Goal: Check status: Check status

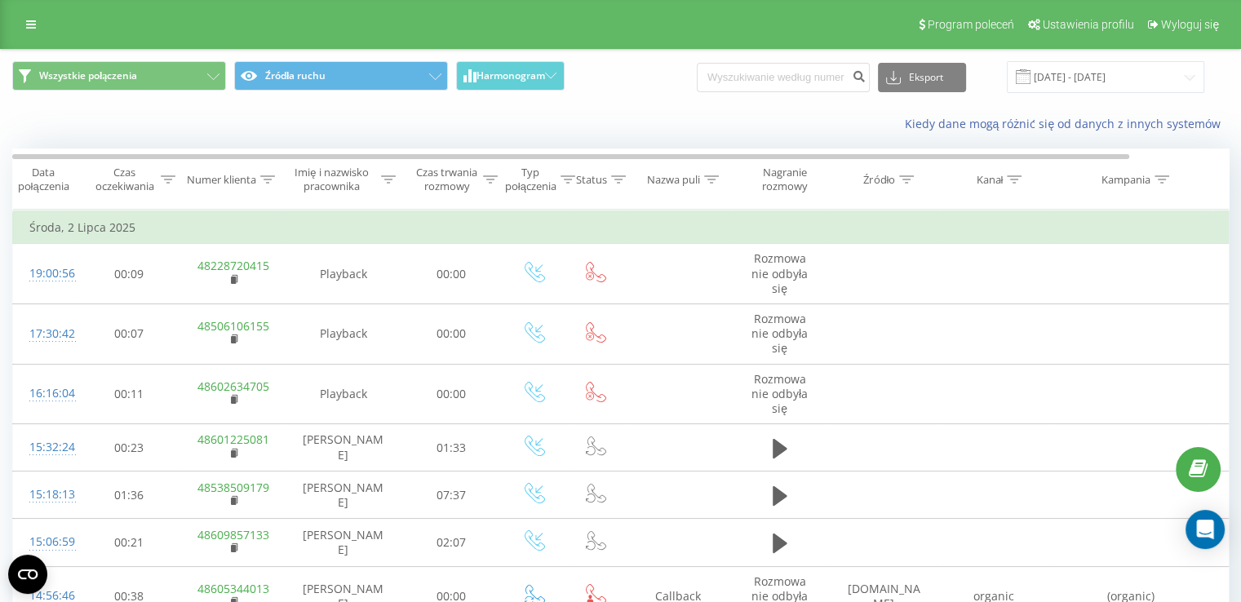
click at [31, 37] on div "Program poleceń Ustawienia profilu Wyloguj się" at bounding box center [620, 24] width 1241 height 49
click at [32, 23] on icon at bounding box center [31, 24] width 10 height 11
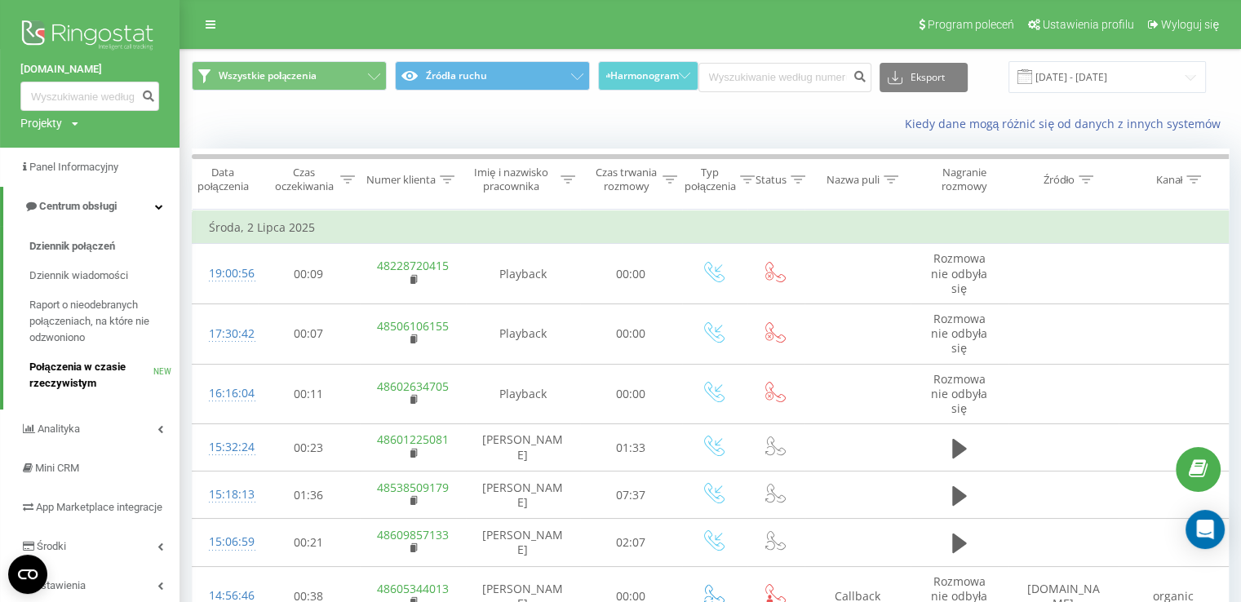
click at [112, 379] on span "Połączenia w czasie rzeczywistym" at bounding box center [91, 375] width 124 height 33
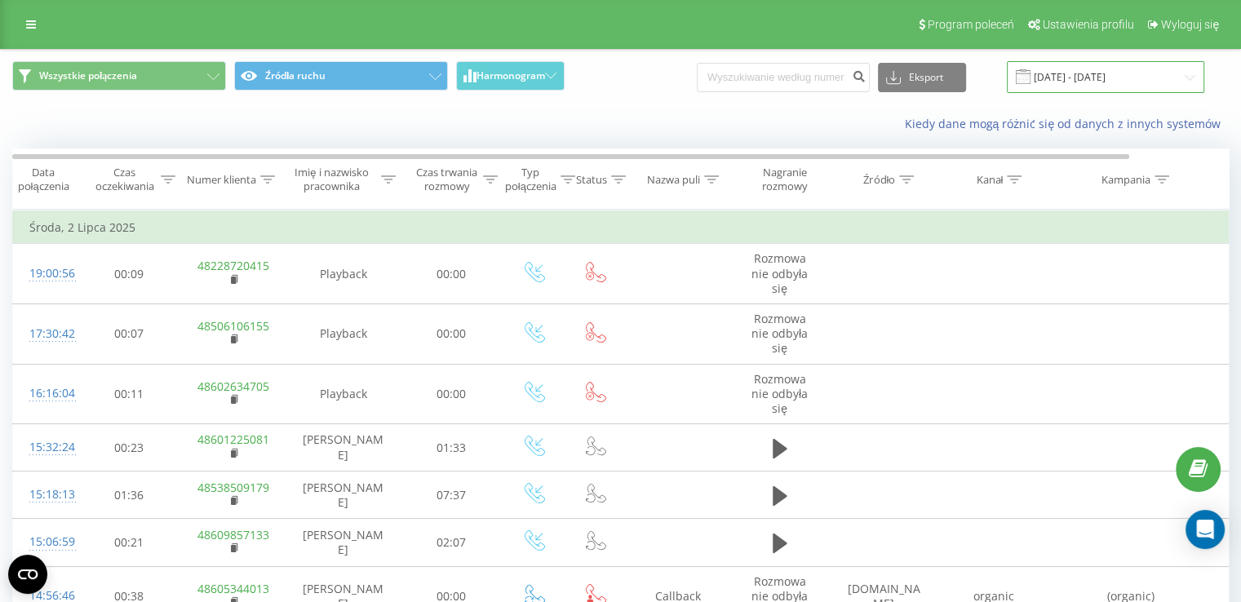
click at [1092, 79] on input "[DATE] - [DATE]" at bounding box center [1105, 77] width 197 height 32
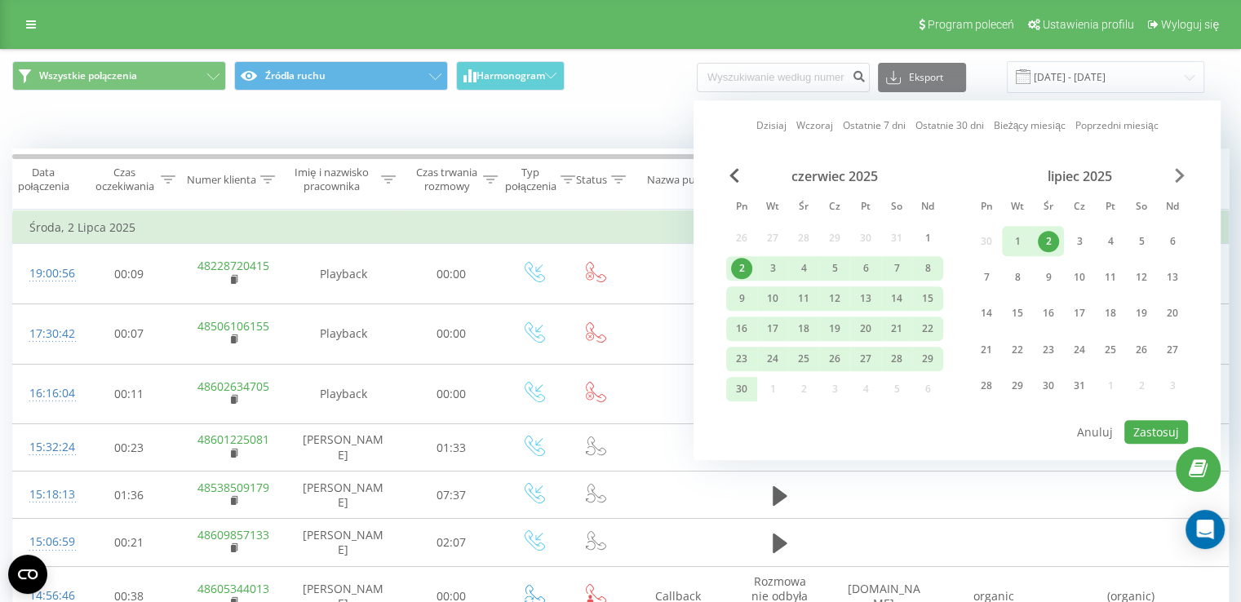
click at [1180, 179] on span "Next Month" at bounding box center [1180, 175] width 10 height 15
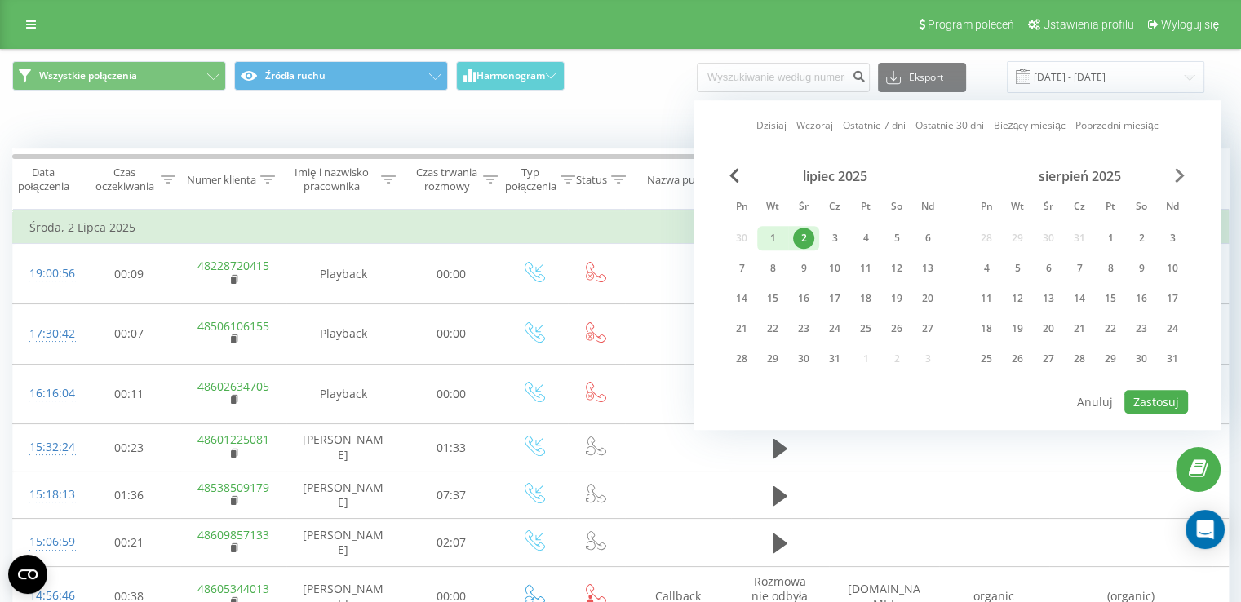
click at [1180, 179] on span "Next Month" at bounding box center [1180, 175] width 10 height 15
click at [1020, 323] on div "23" at bounding box center [1017, 328] width 21 height 21
click at [1161, 395] on button "Zastosuj" at bounding box center [1156, 402] width 64 height 24
type input "23.09.2025 - 23.09.2025"
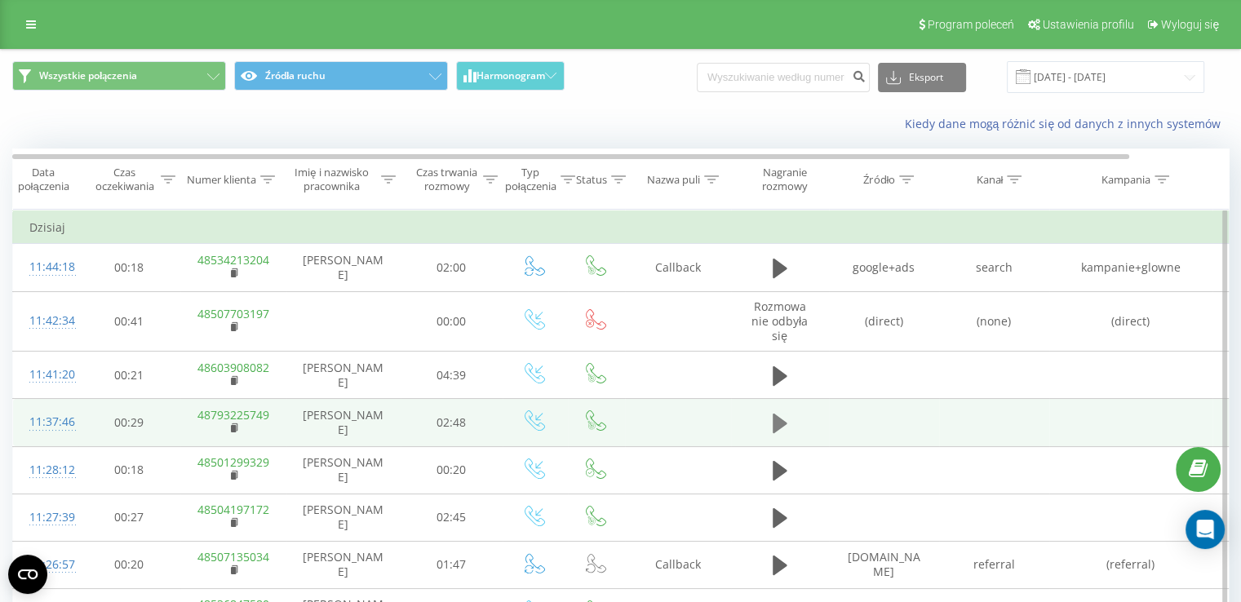
click at [774, 430] on icon at bounding box center [780, 424] width 15 height 20
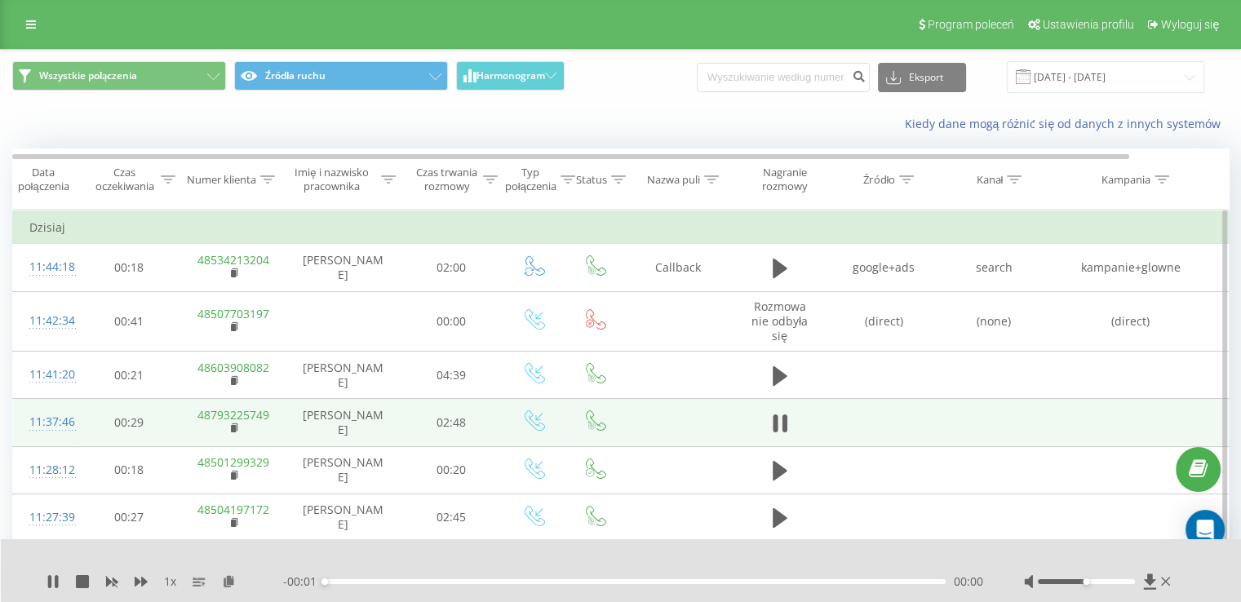
click at [339, 585] on div "- 00:01 00:00 00:00" at bounding box center [633, 582] width 700 height 16
click at [339, 583] on div "00:00" at bounding box center [635, 581] width 621 height 5
drag, startPoint x: 1097, startPoint y: 581, endPoint x: 1120, endPoint y: 582, distance: 23.7
click at [1120, 582] on div at bounding box center [1086, 581] width 97 height 5
click at [165, 580] on span "1 x" at bounding box center [170, 582] width 12 height 16
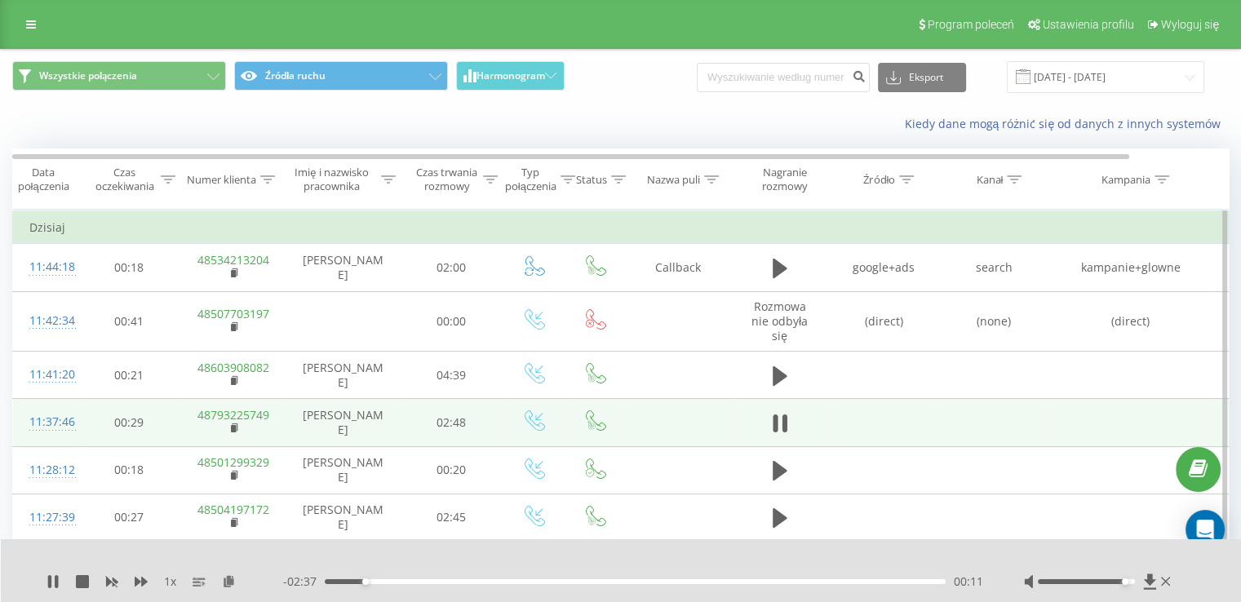
click at [172, 580] on span "1 x" at bounding box center [170, 582] width 12 height 16
click at [166, 579] on span "1 x" at bounding box center [170, 582] width 12 height 16
click at [55, 582] on icon at bounding box center [56, 581] width 3 height 13
click at [18, 15] on link at bounding box center [30, 24] width 29 height 23
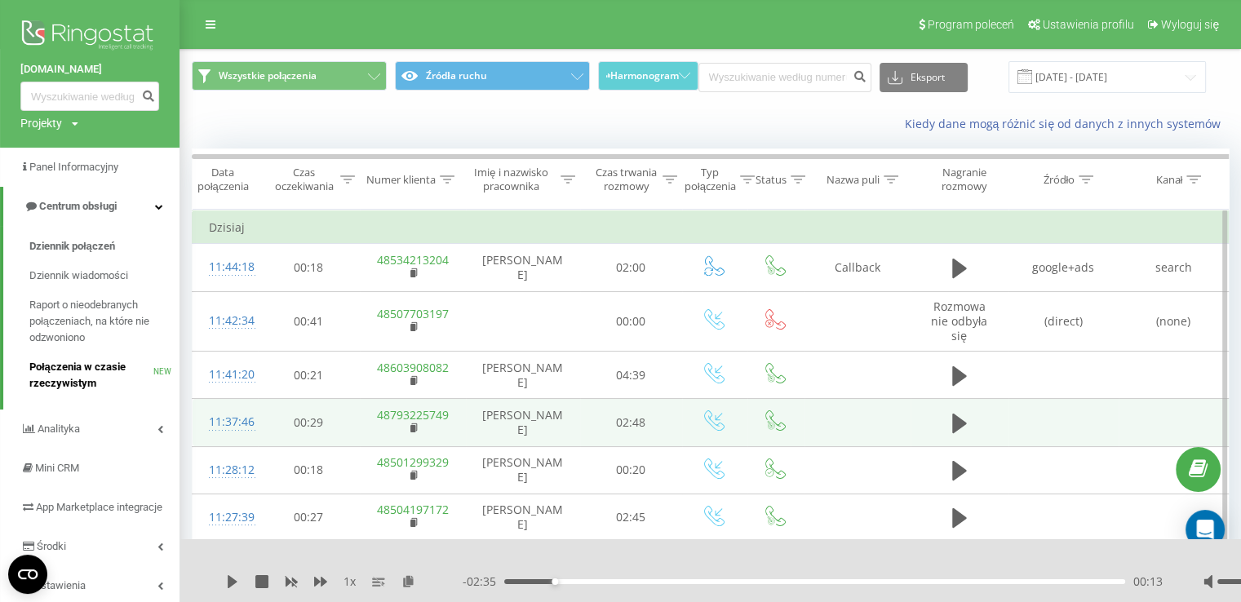
click at [91, 366] on span "Połączenia w czasie rzeczywistym" at bounding box center [91, 375] width 124 height 33
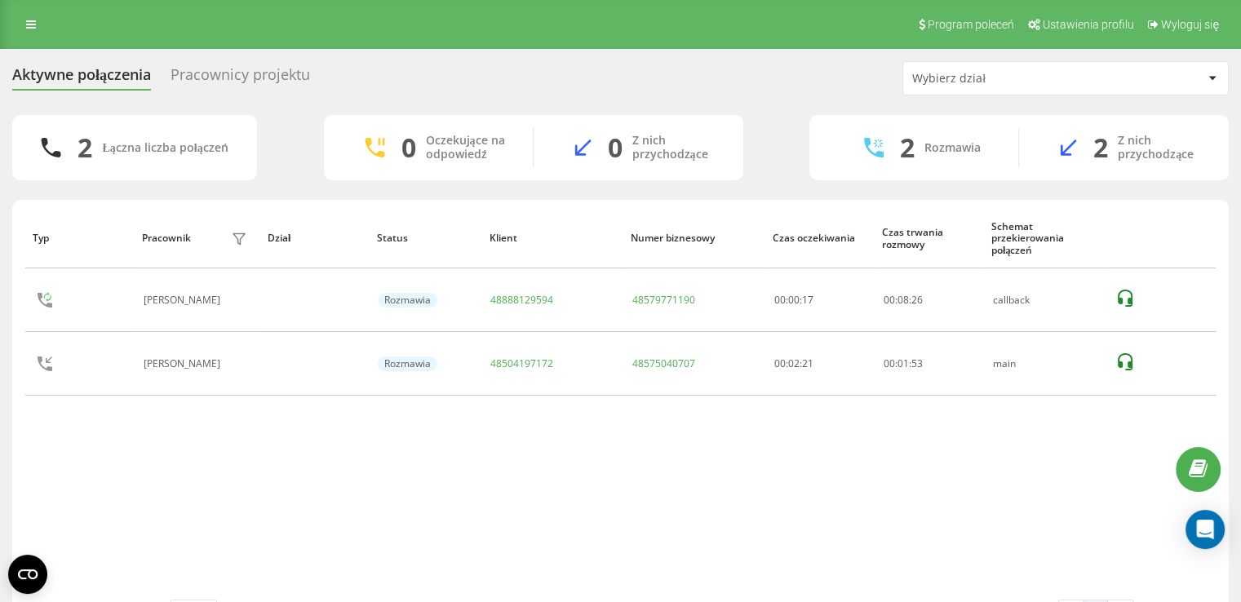
click at [202, 69] on div "Pracownicy projektu" at bounding box center [241, 78] width 140 height 25
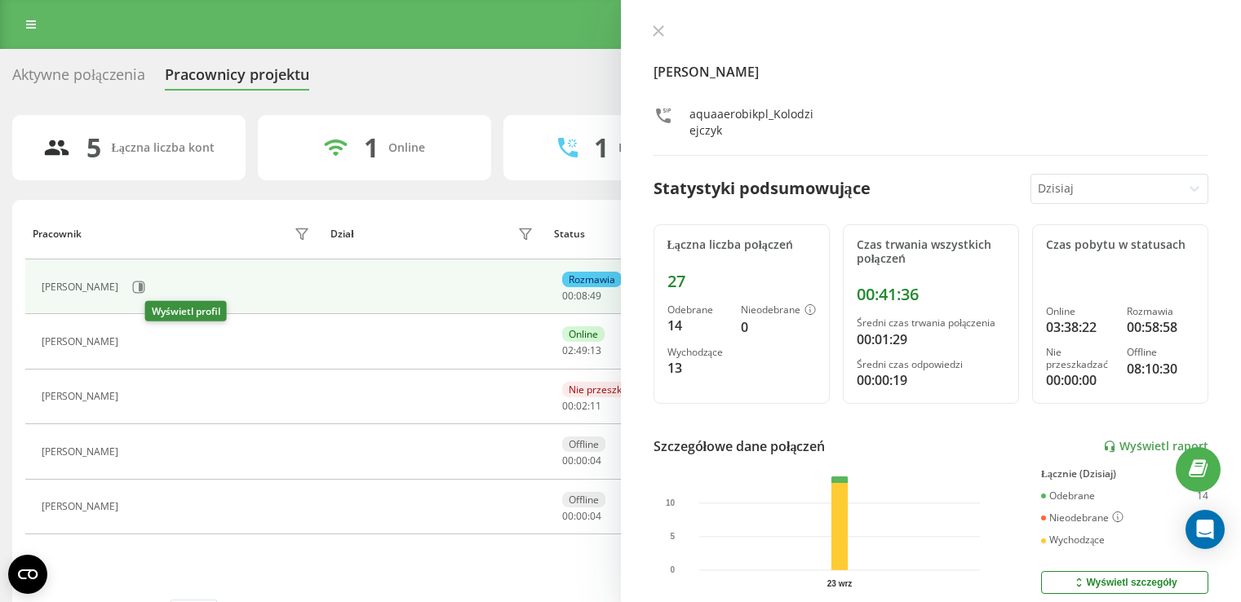
click at [146, 340] on button at bounding box center [136, 343] width 20 height 23
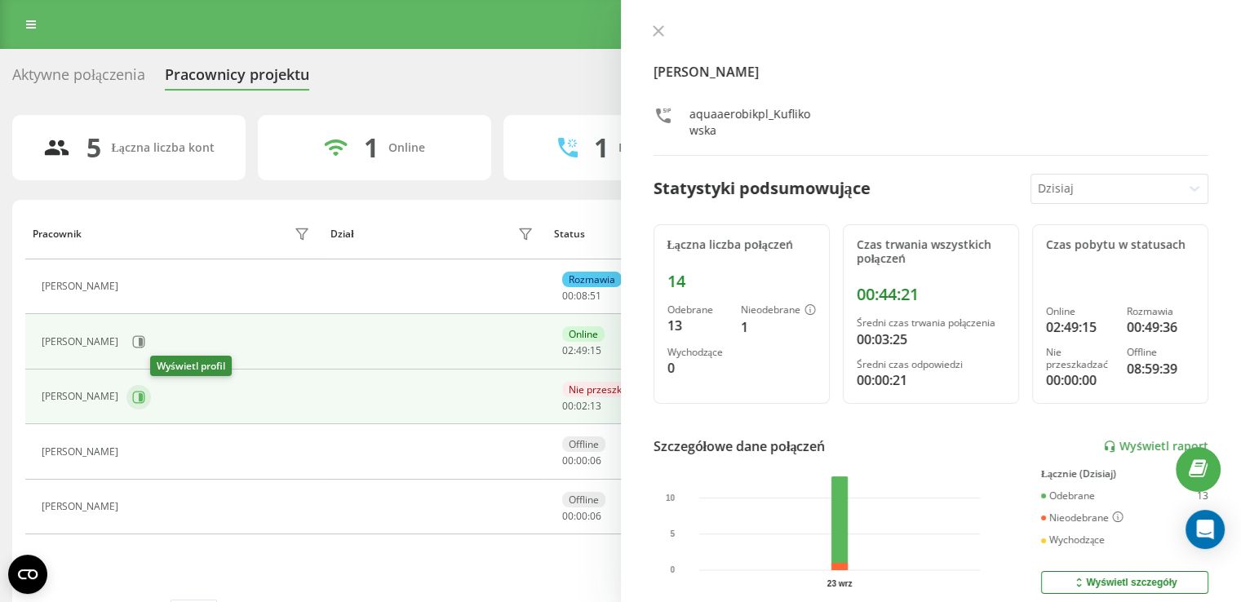
click at [145, 392] on icon at bounding box center [138, 397] width 13 height 13
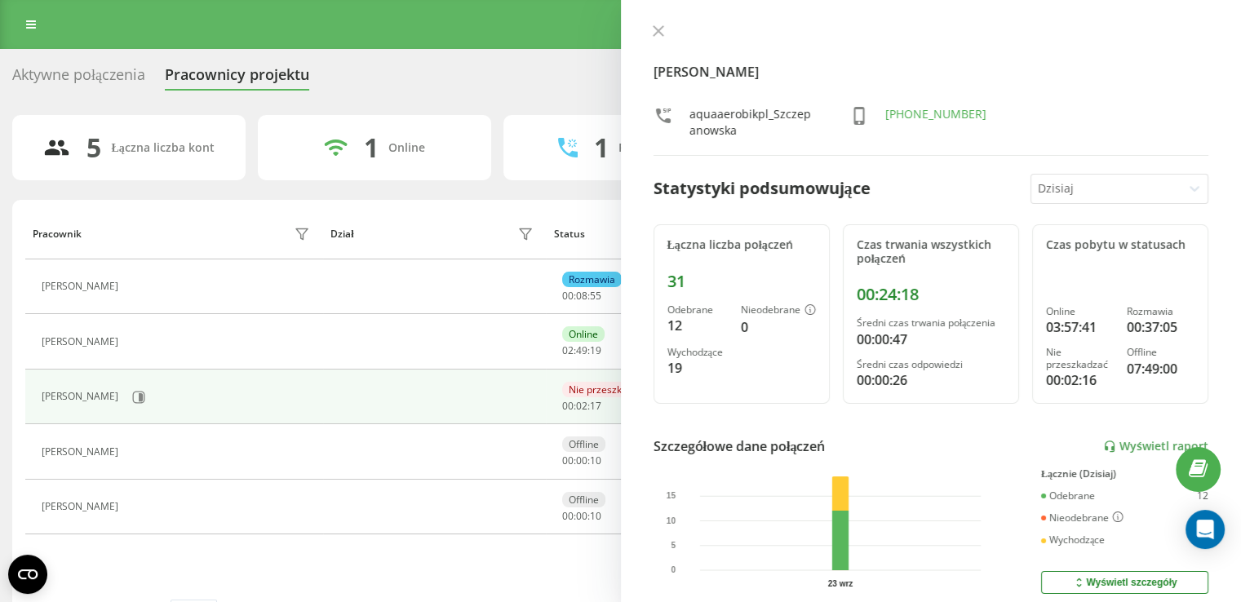
drag, startPoint x: 653, startPoint y: 27, endPoint x: 722, endPoint y: 1, distance: 74.1
click at [653, 27] on icon at bounding box center [658, 30] width 11 height 11
